Goal: Information Seeking & Learning: Learn about a topic

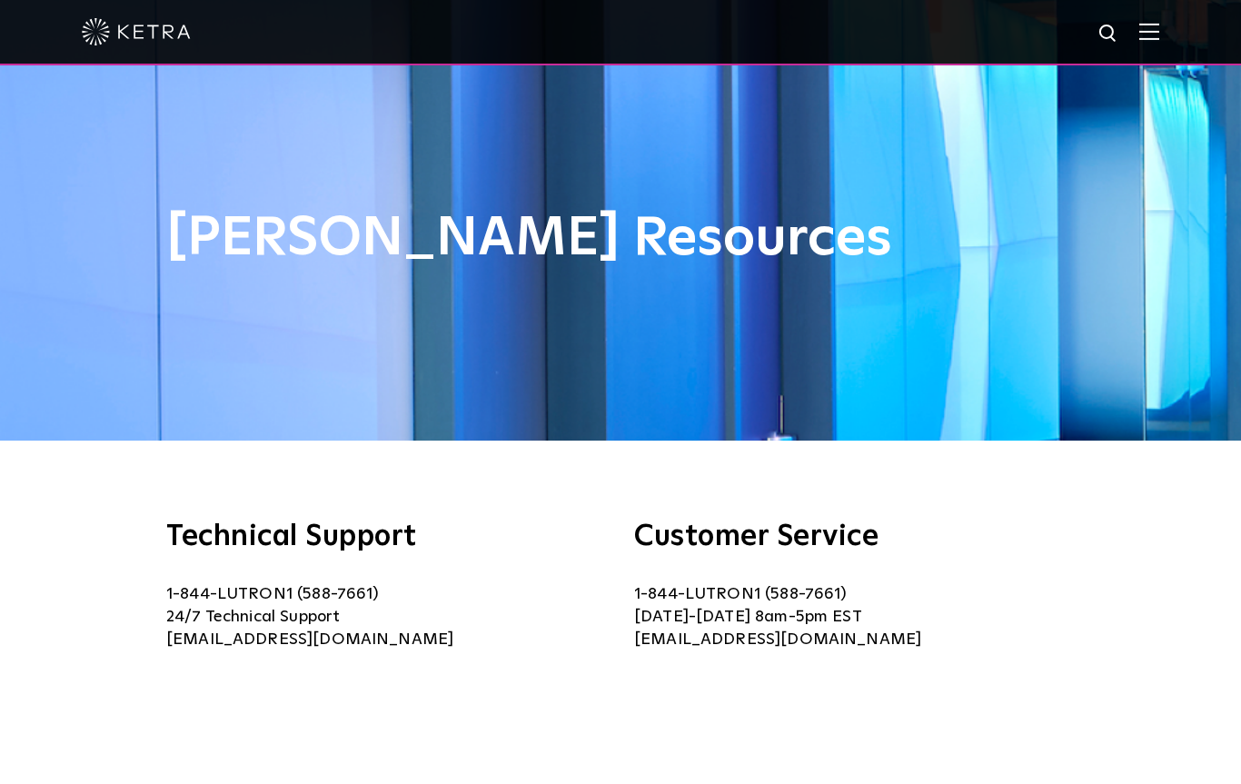
click at [1154, 35] on img at bounding box center [1149, 31] width 20 height 17
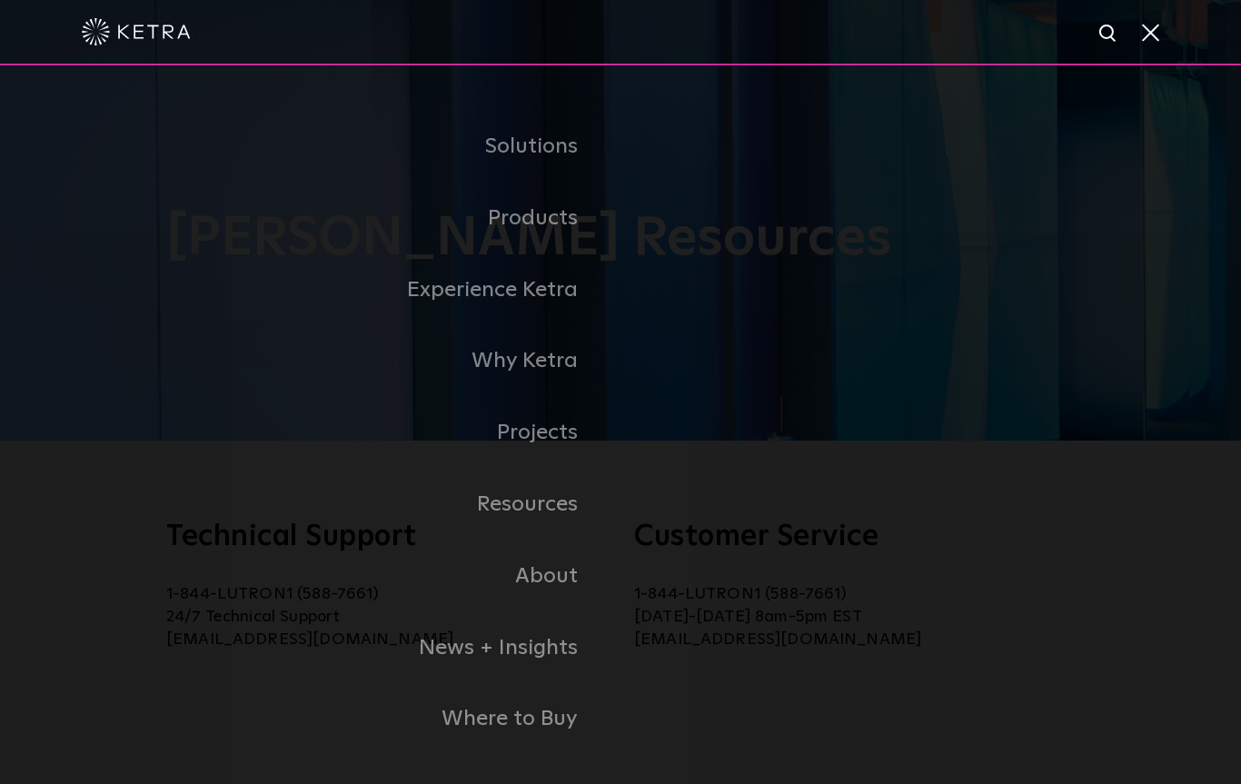
click at [1145, 49] on div at bounding box center [621, 32] width 1078 height 64
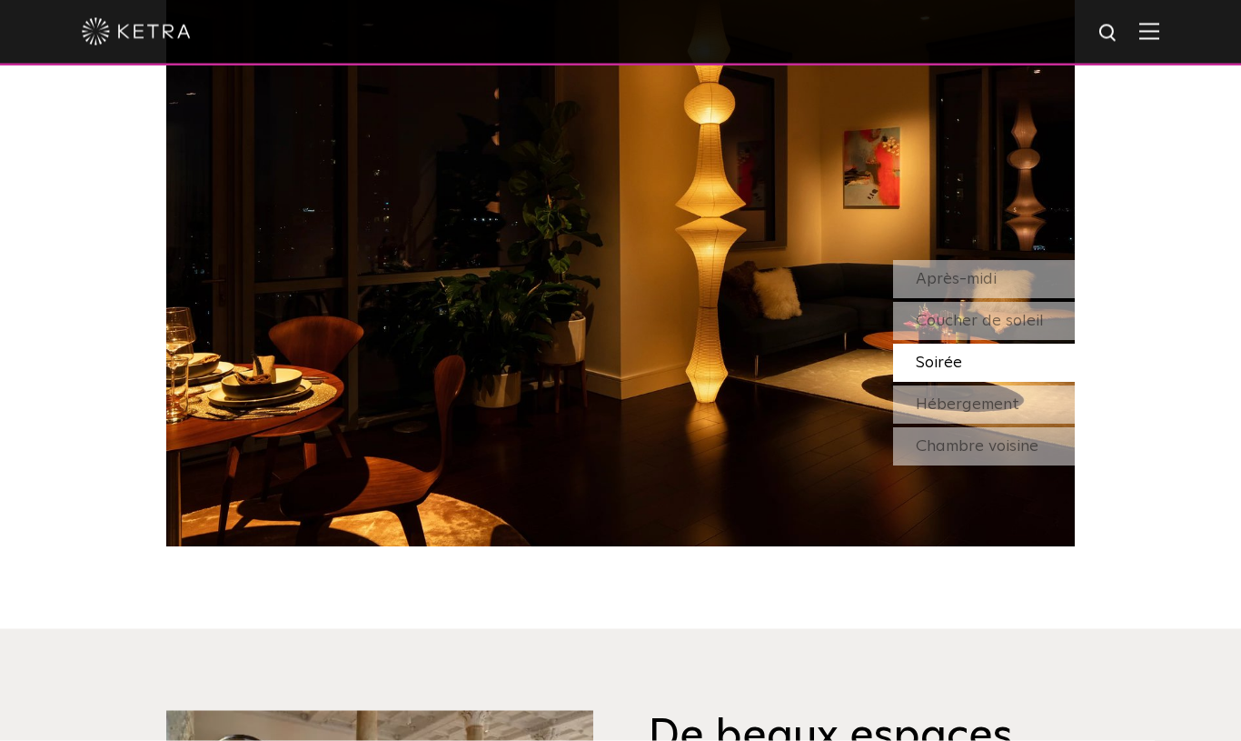
click at [993, 274] on font "Après-midi" at bounding box center [956, 280] width 81 height 16
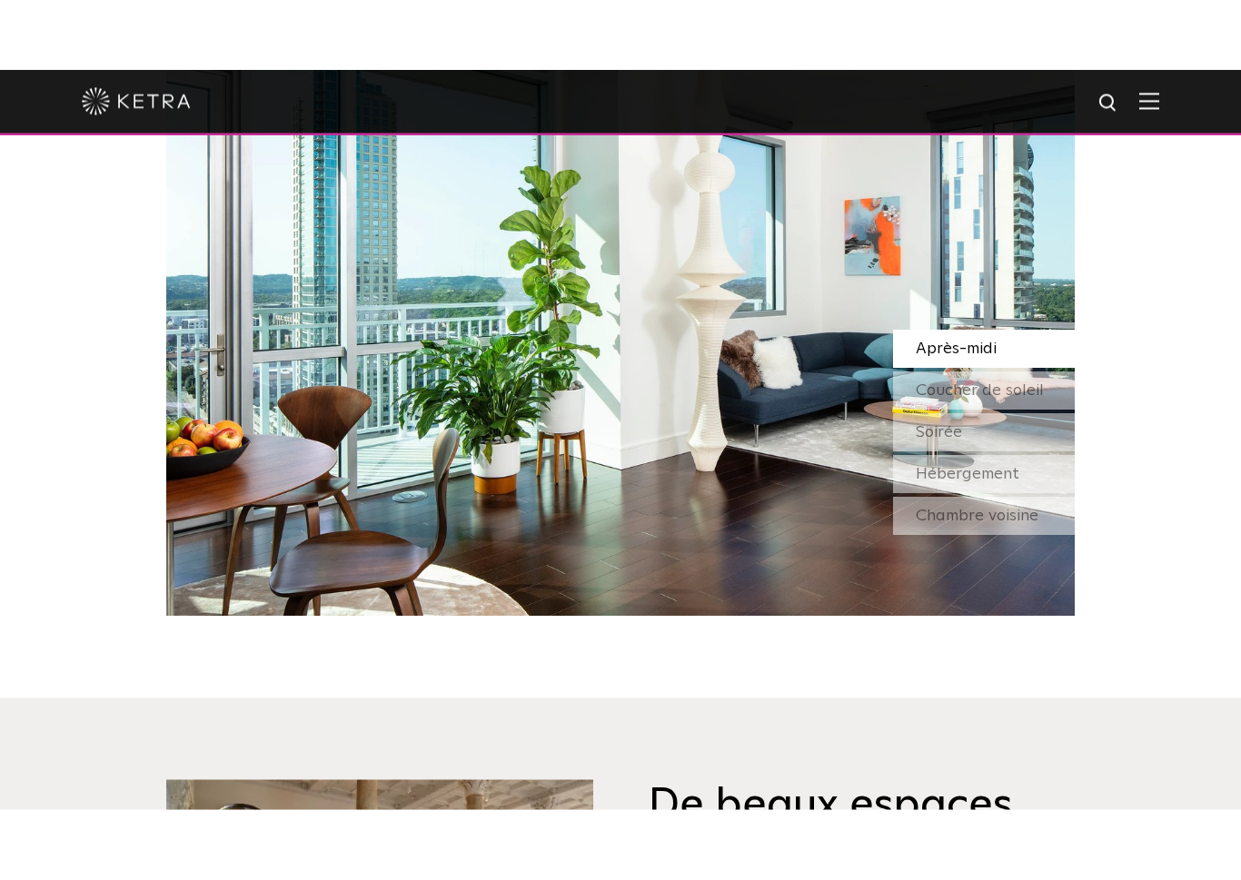
scroll to position [1749, 0]
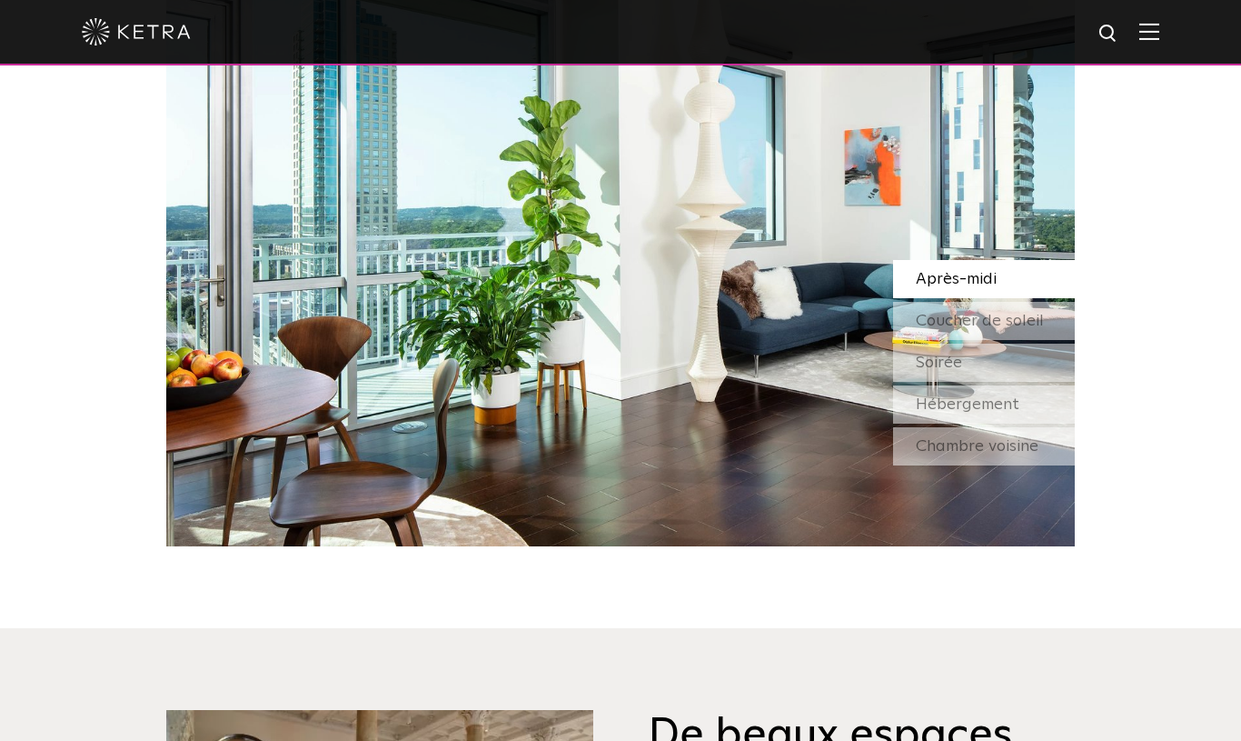
click at [983, 359] on div "Soirée" at bounding box center [984, 362] width 182 height 38
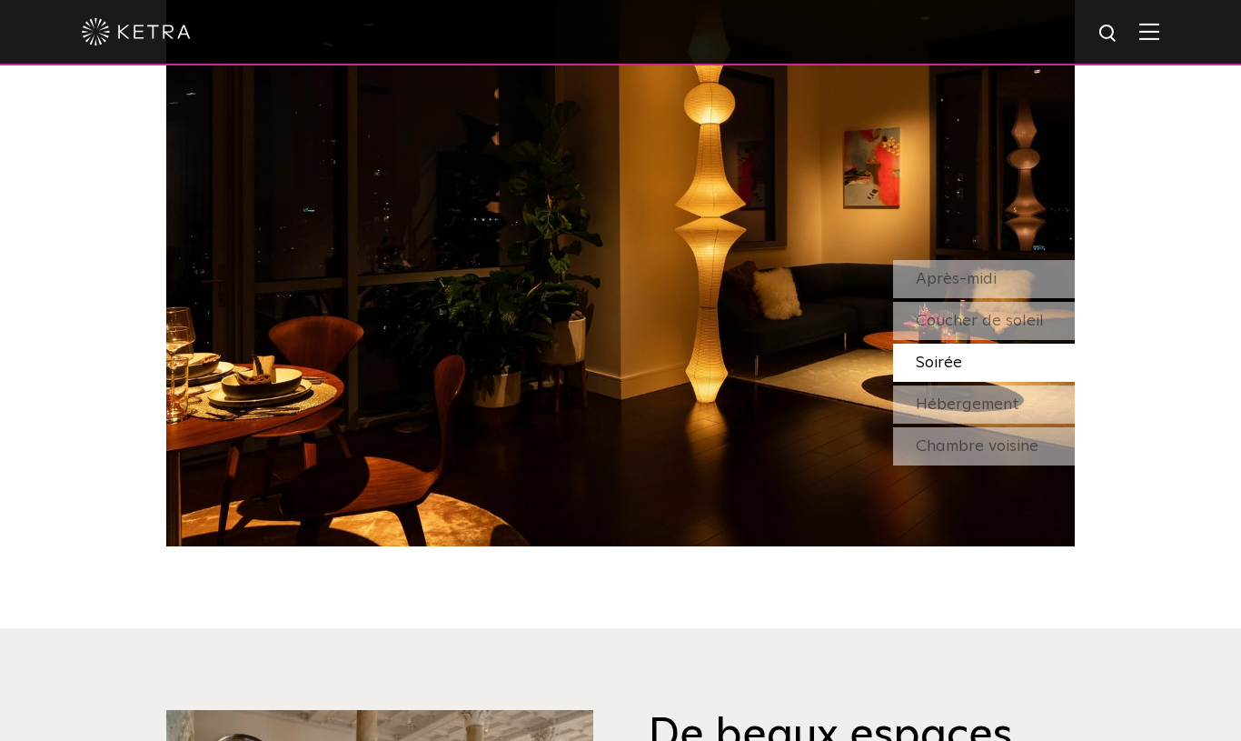
click at [992, 401] on font "Hébergement" at bounding box center [968, 404] width 104 height 16
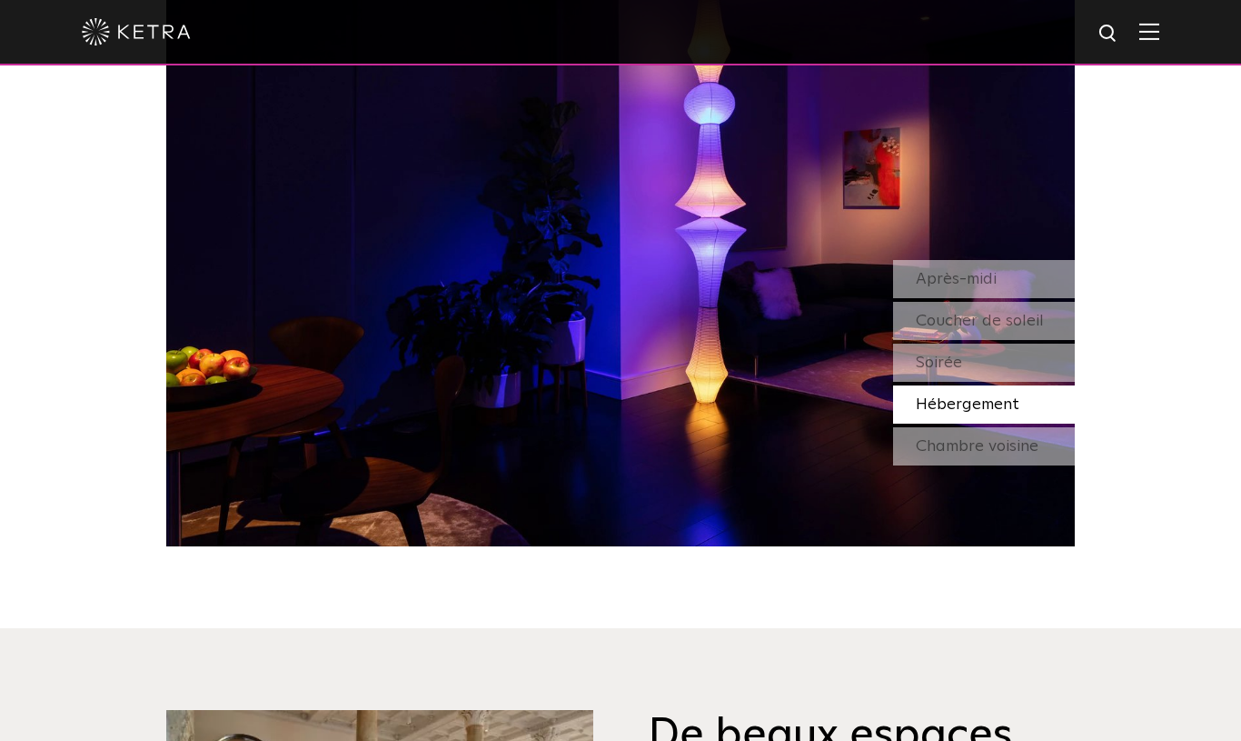
click at [1006, 450] on font "Chambre voisine" at bounding box center [977, 446] width 123 height 16
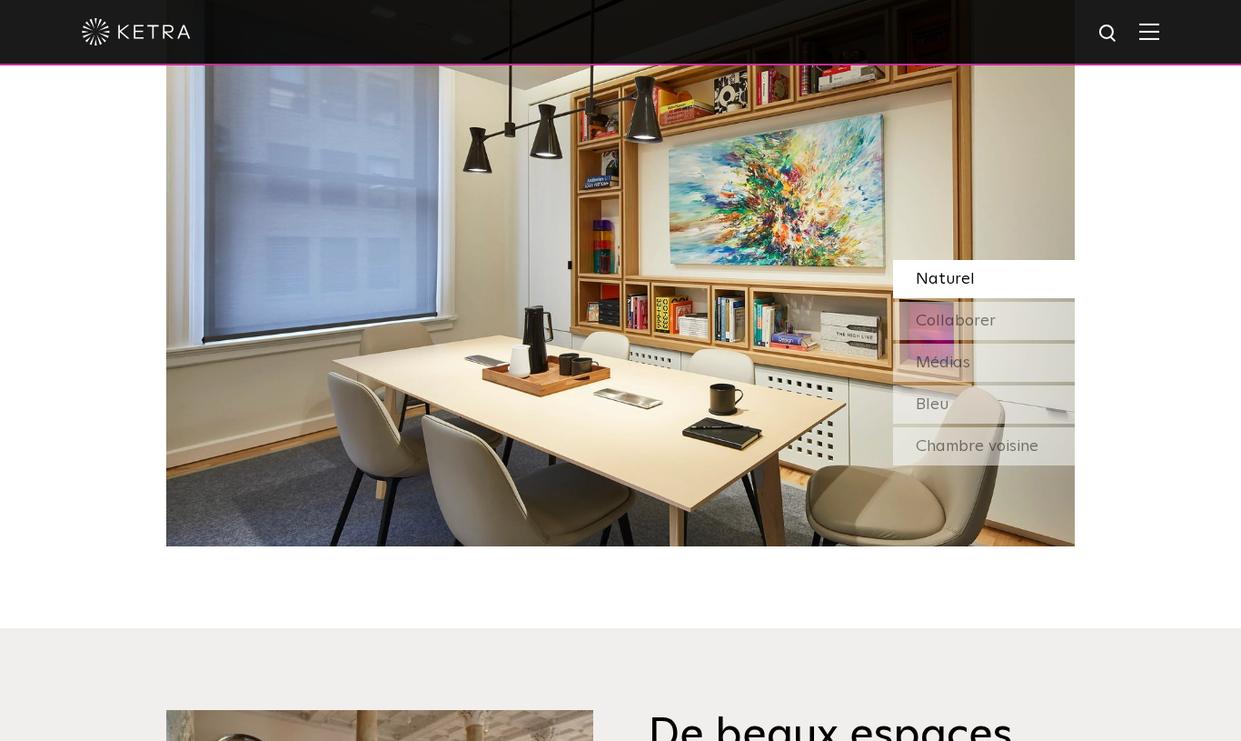
click at [1005, 453] on div "Chambre voisine" at bounding box center [984, 446] width 182 height 38
click at [1015, 446] on font "Chambre voisine" at bounding box center [977, 446] width 123 height 16
click at [1011, 317] on div "Collaborer" at bounding box center [984, 321] width 182 height 38
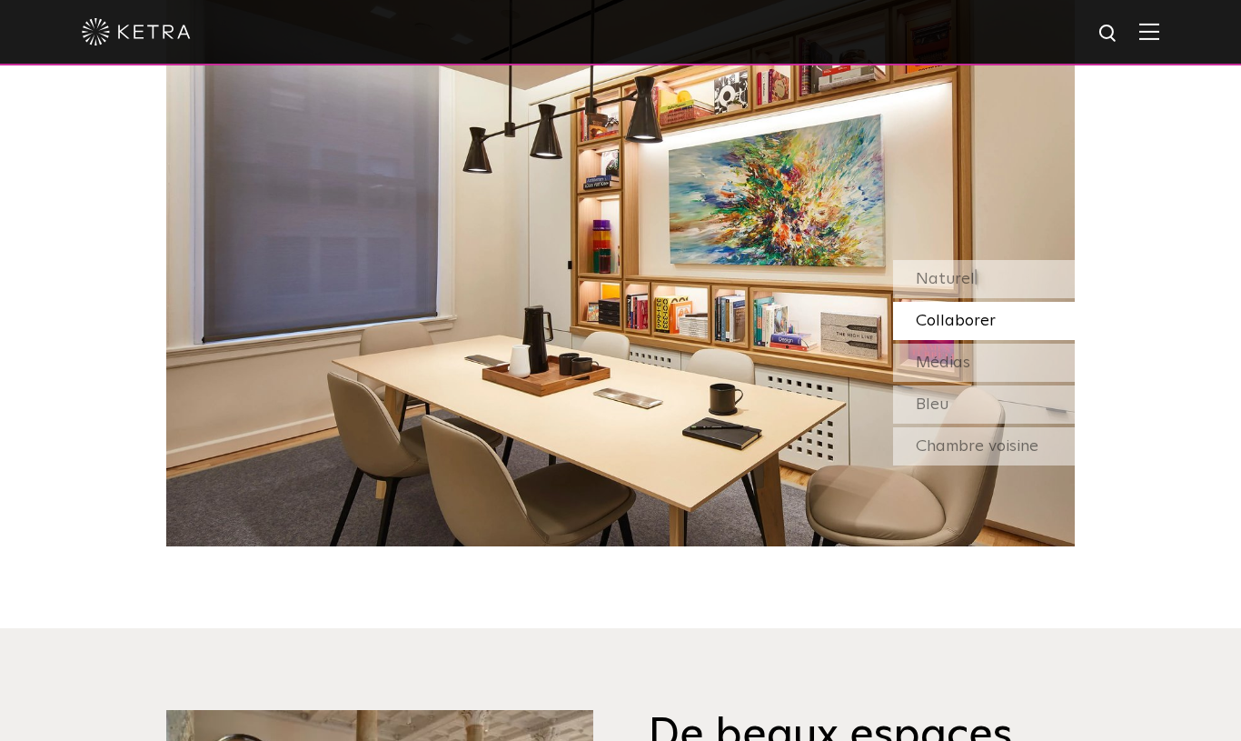
click at [990, 359] on div "Médias" at bounding box center [984, 362] width 182 height 38
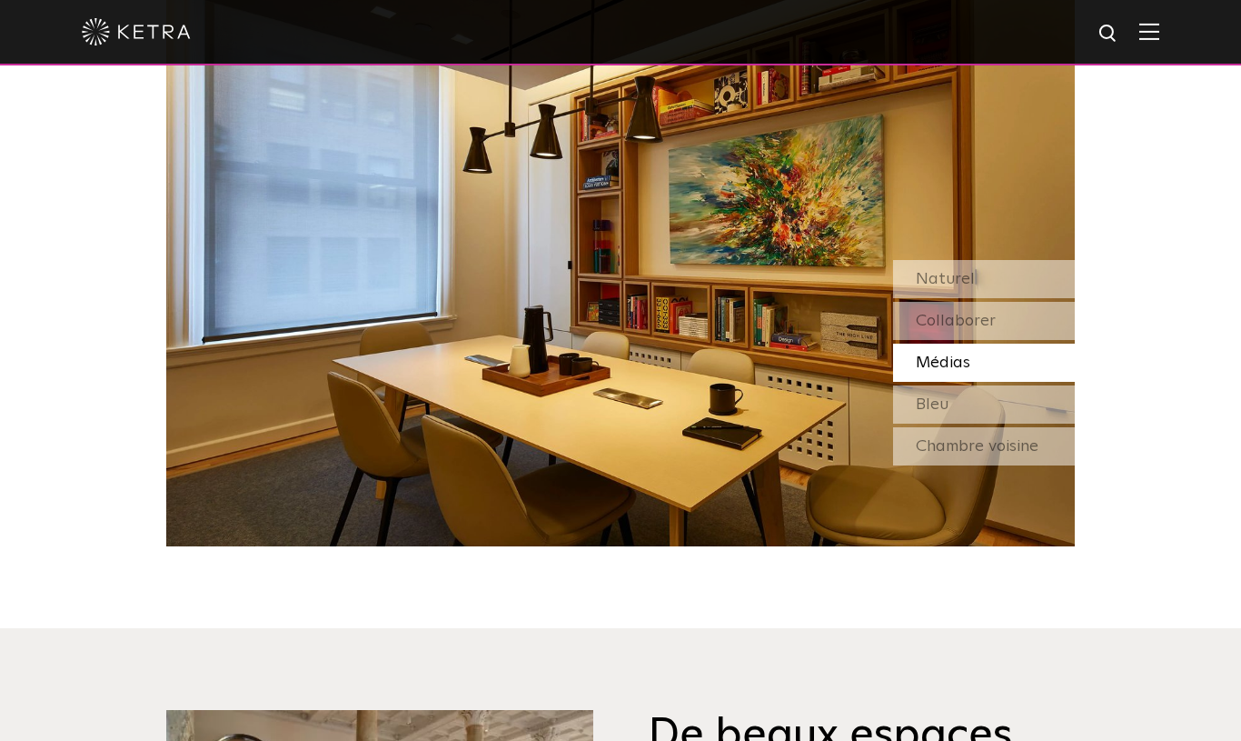
click at [948, 403] on font "Bleu" at bounding box center [932, 404] width 33 height 16
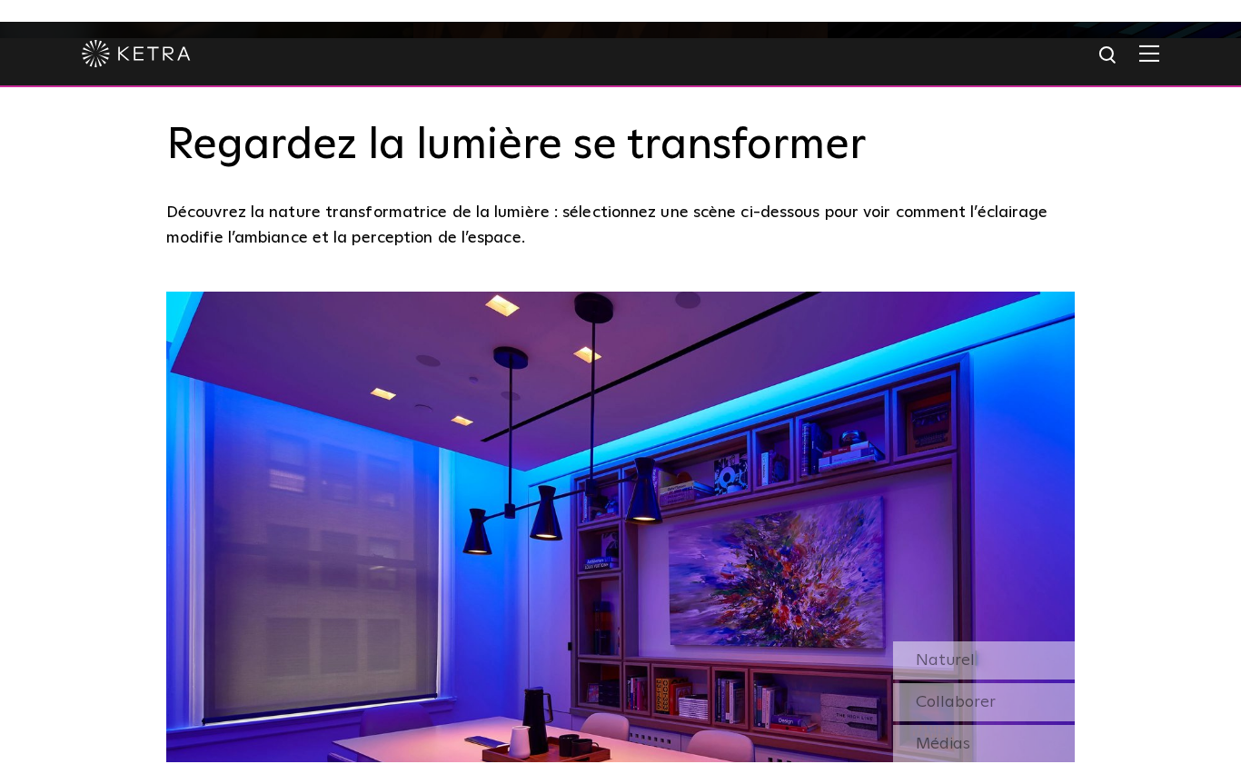
scroll to position [1346, 0]
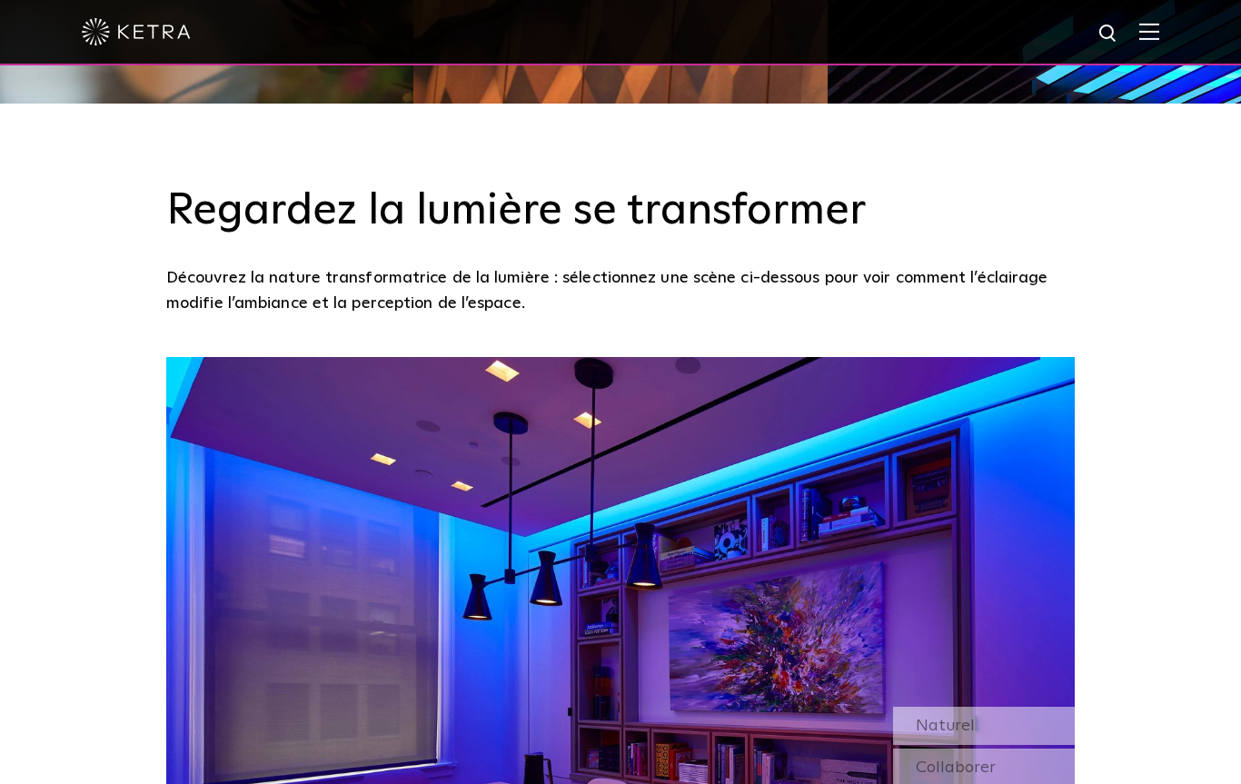
click at [1156, 30] on img at bounding box center [1149, 31] width 20 height 17
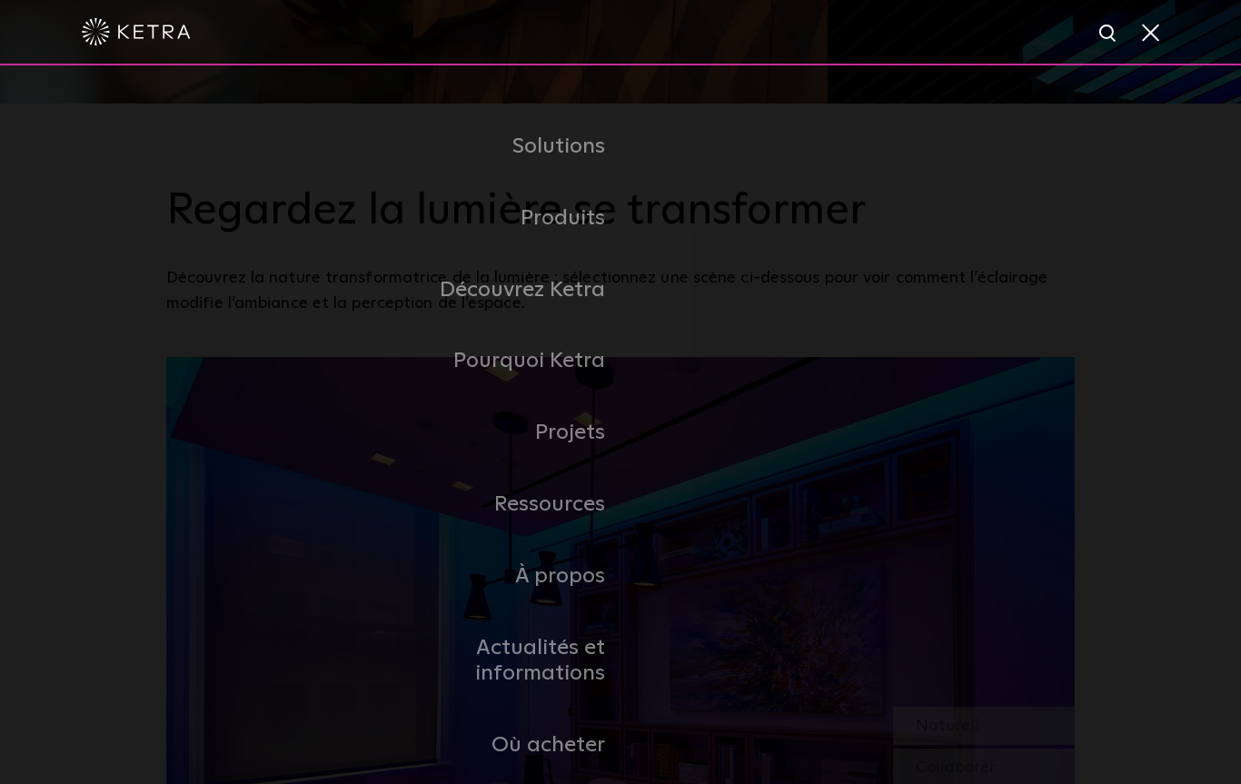
click at [0, 0] on font "Produits résidentiels" at bounding box center [0, 0] width 0 height 0
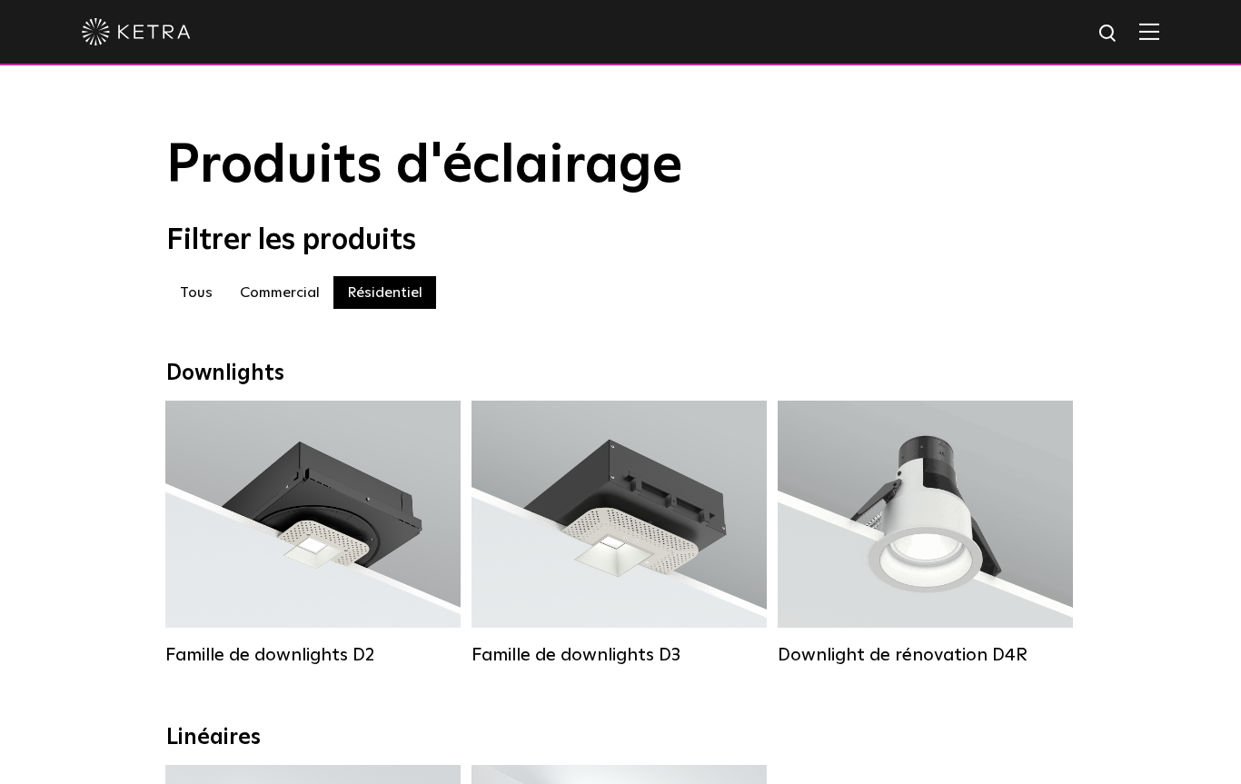
click at [261, 493] on font "Blanc / Noir / Noir brillant / Argent / Bronze / Argent et blanc / Noir et blan…" at bounding box center [312, 484] width 236 height 58
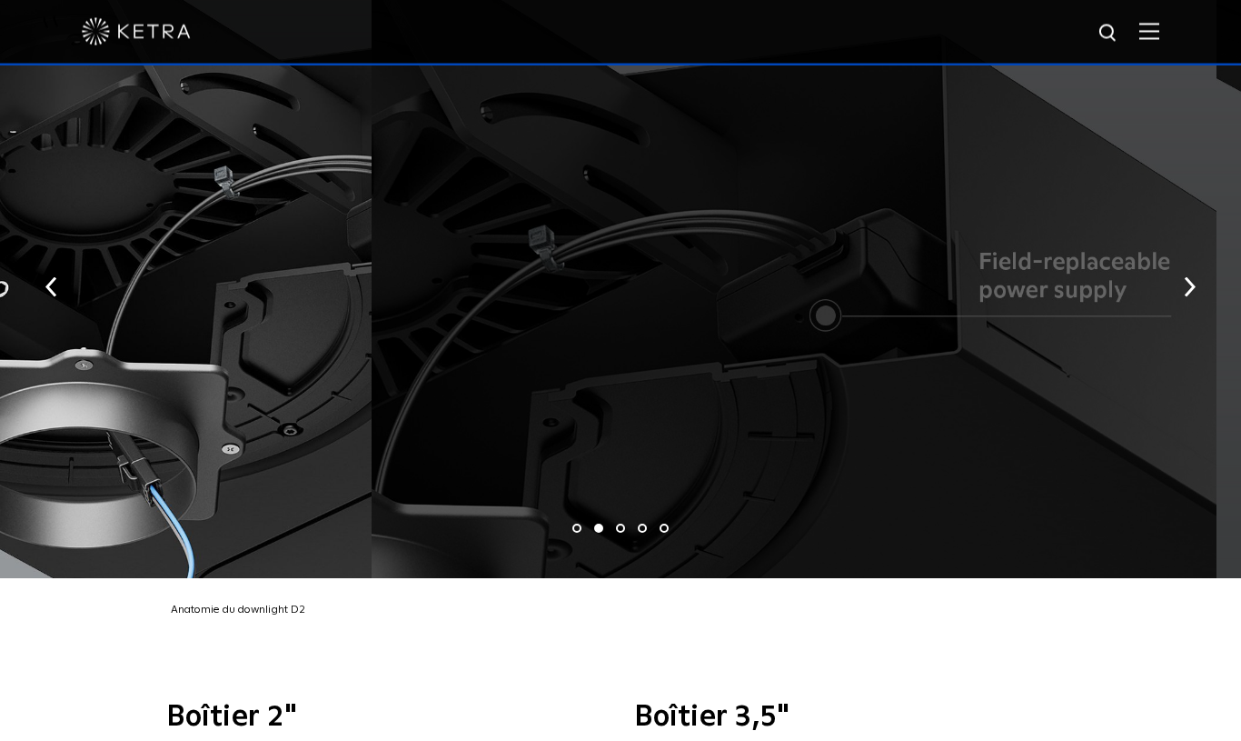
scroll to position [3155, 0]
click at [1189, 284] on img "button" at bounding box center [1190, 287] width 12 height 20
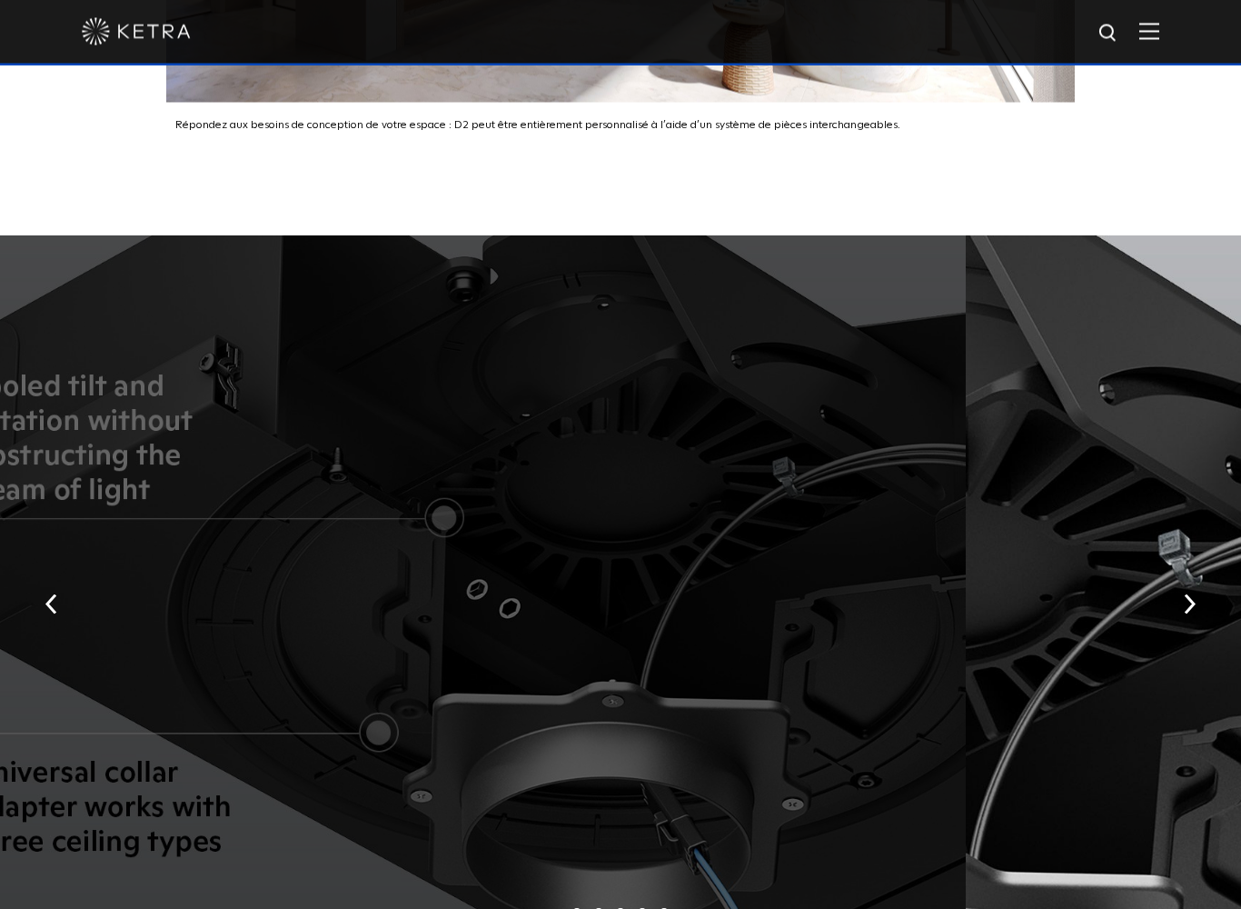
scroll to position [3249, 0]
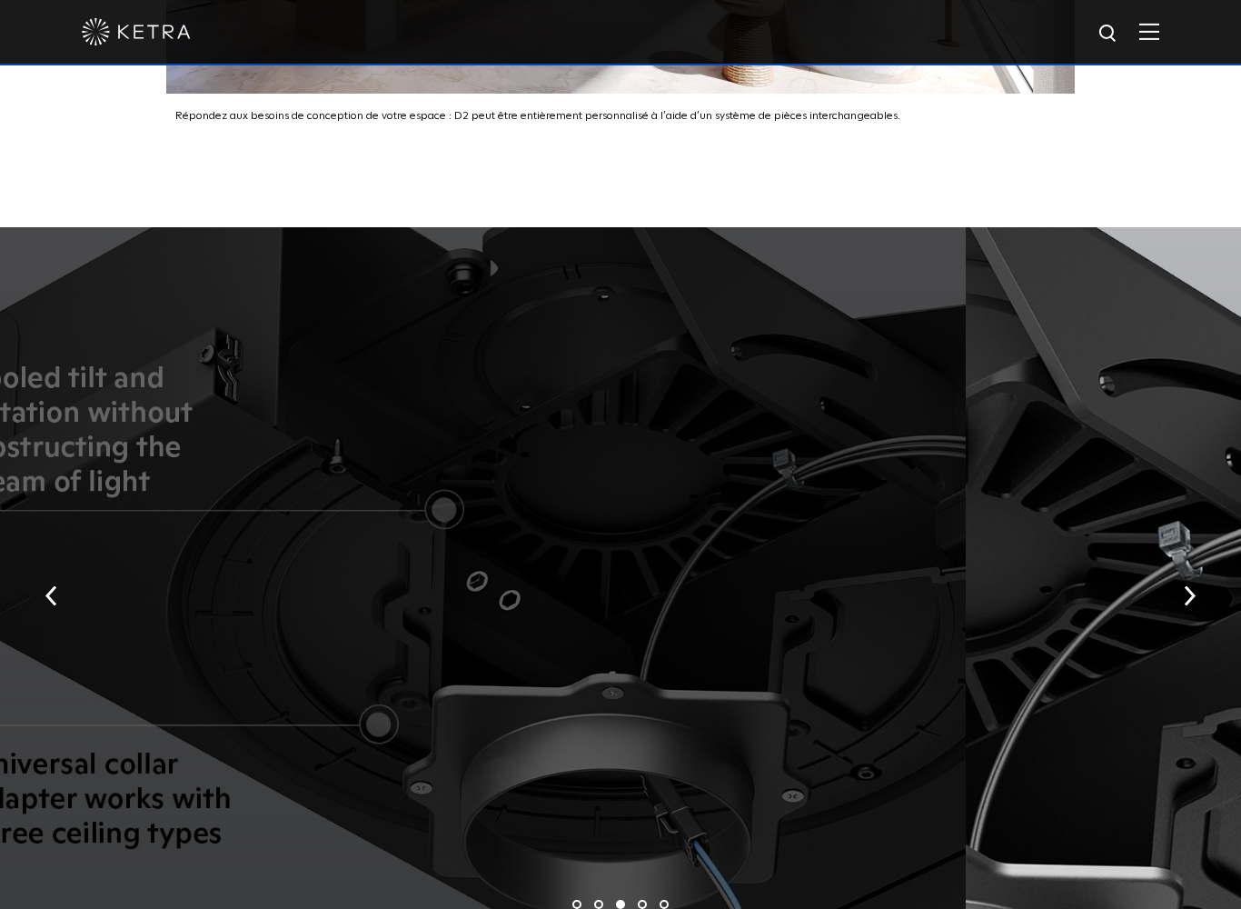
click at [1199, 599] on button "button" at bounding box center [1189, 594] width 39 height 63
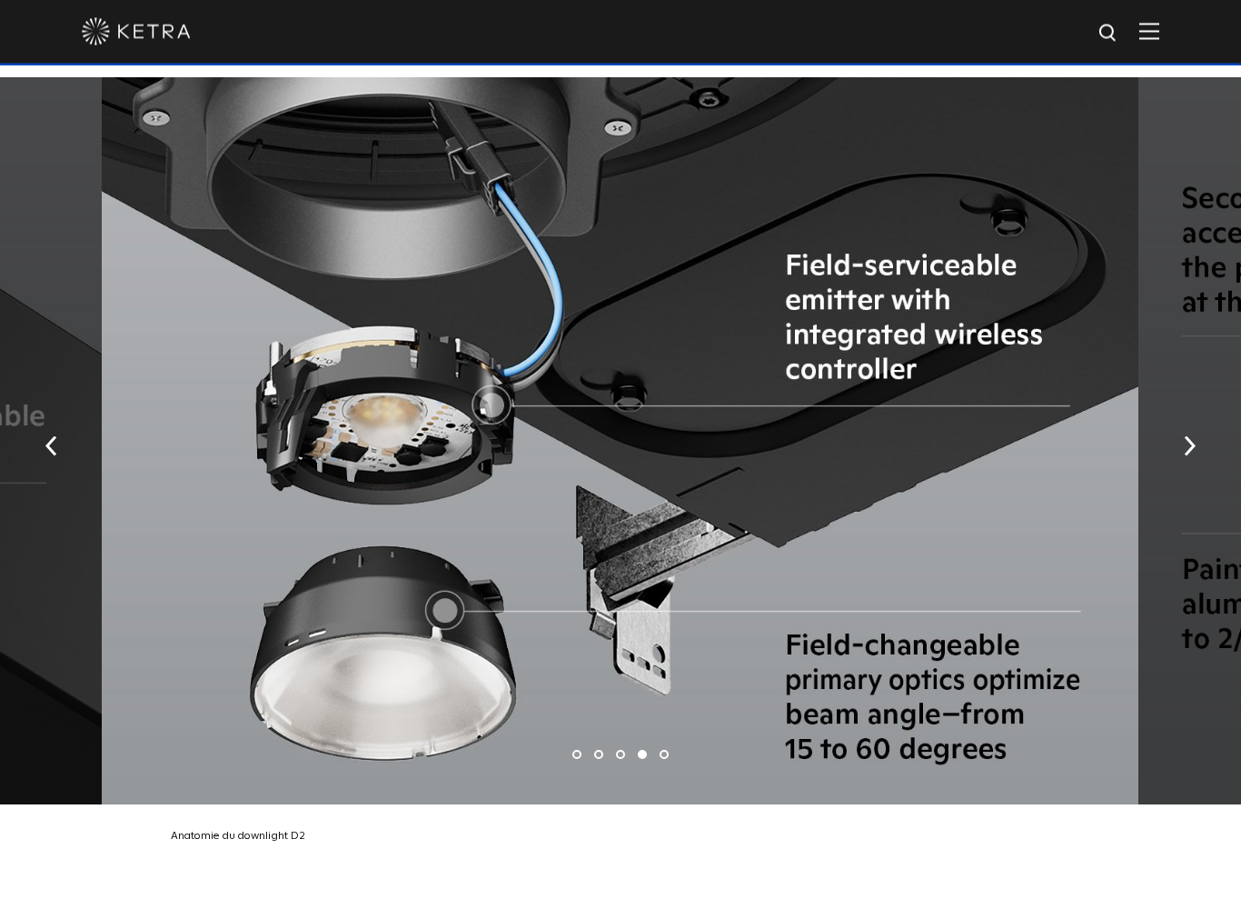
scroll to position [3400, 0]
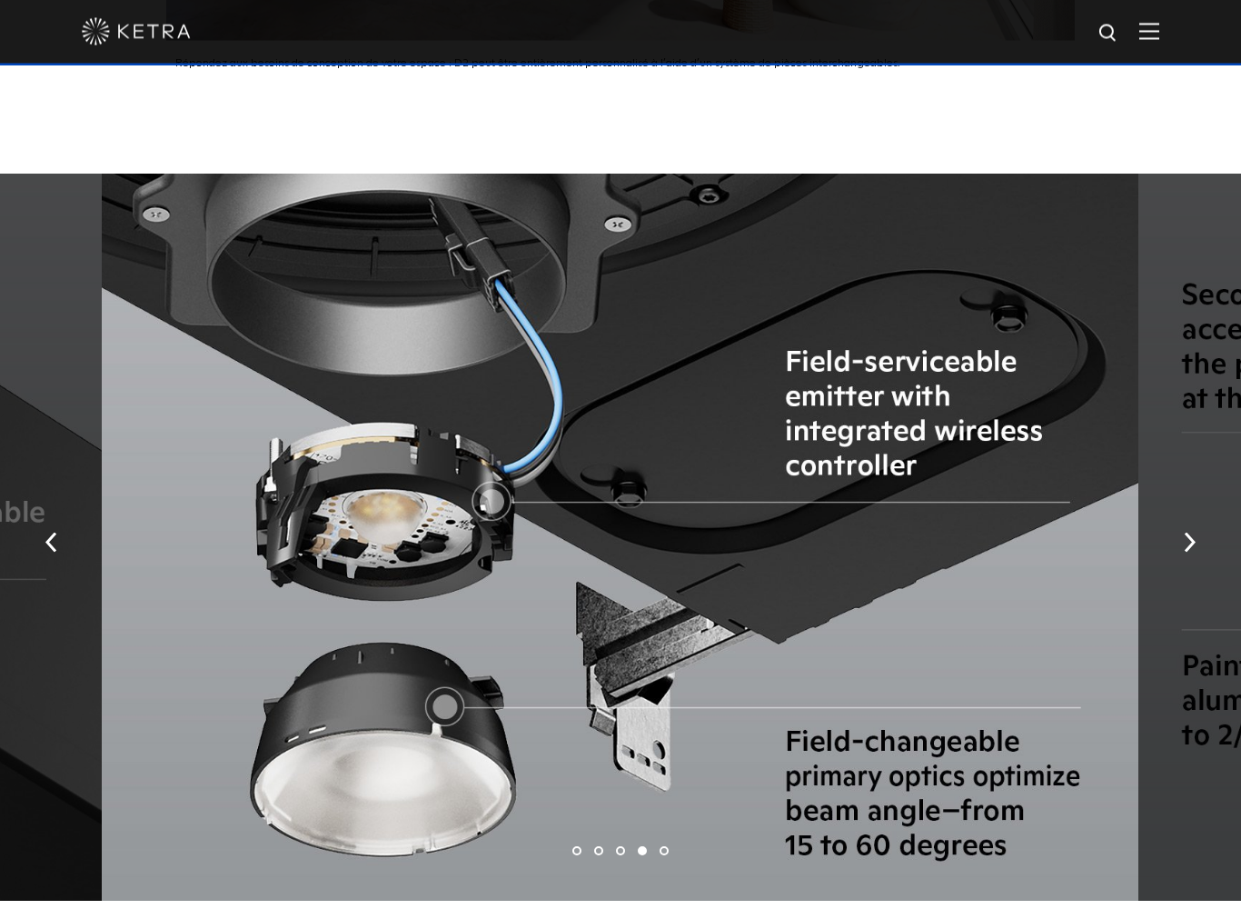
click at [1197, 545] on button "button" at bounding box center [1189, 542] width 39 height 63
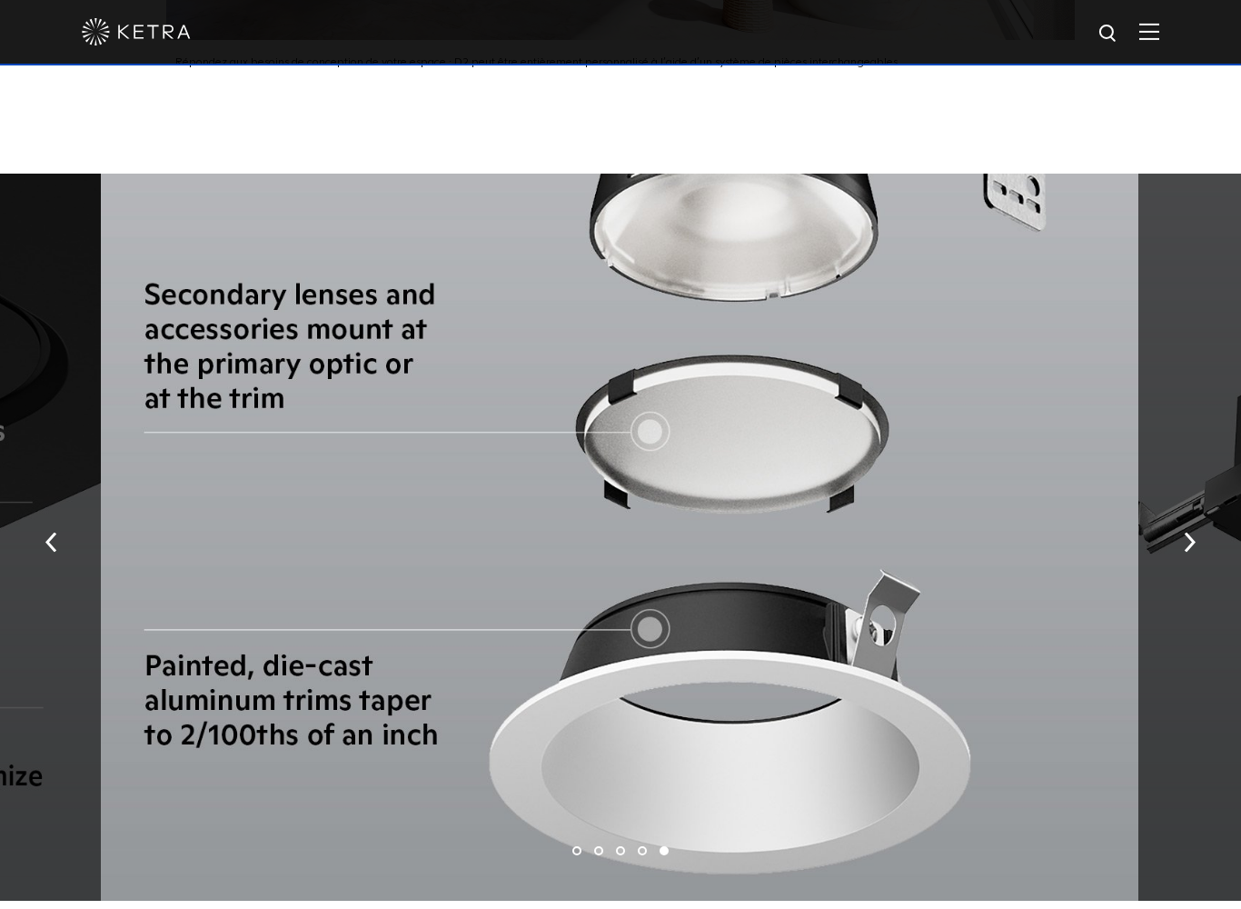
click at [1190, 548] on img "button" at bounding box center [1190, 542] width 12 height 20
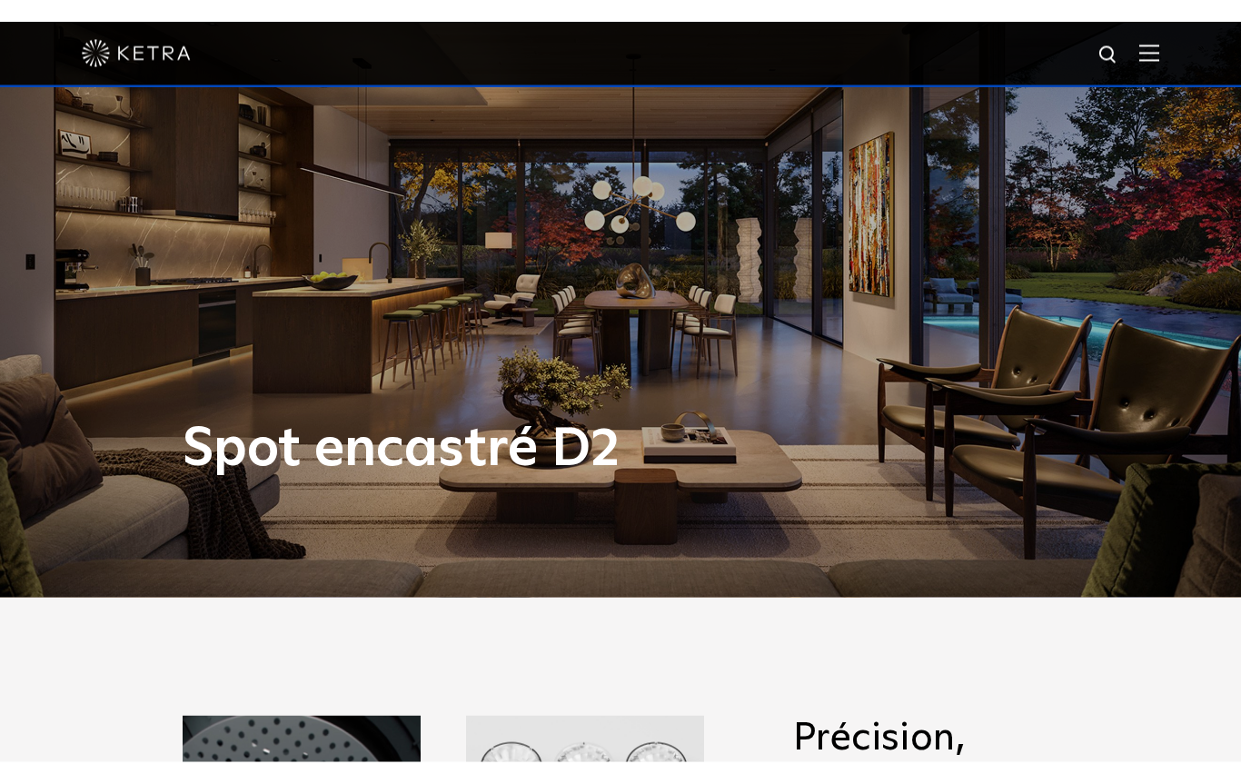
scroll to position [0, 0]
